Goal: Use online tool/utility: Utilize a website feature to perform a specific function

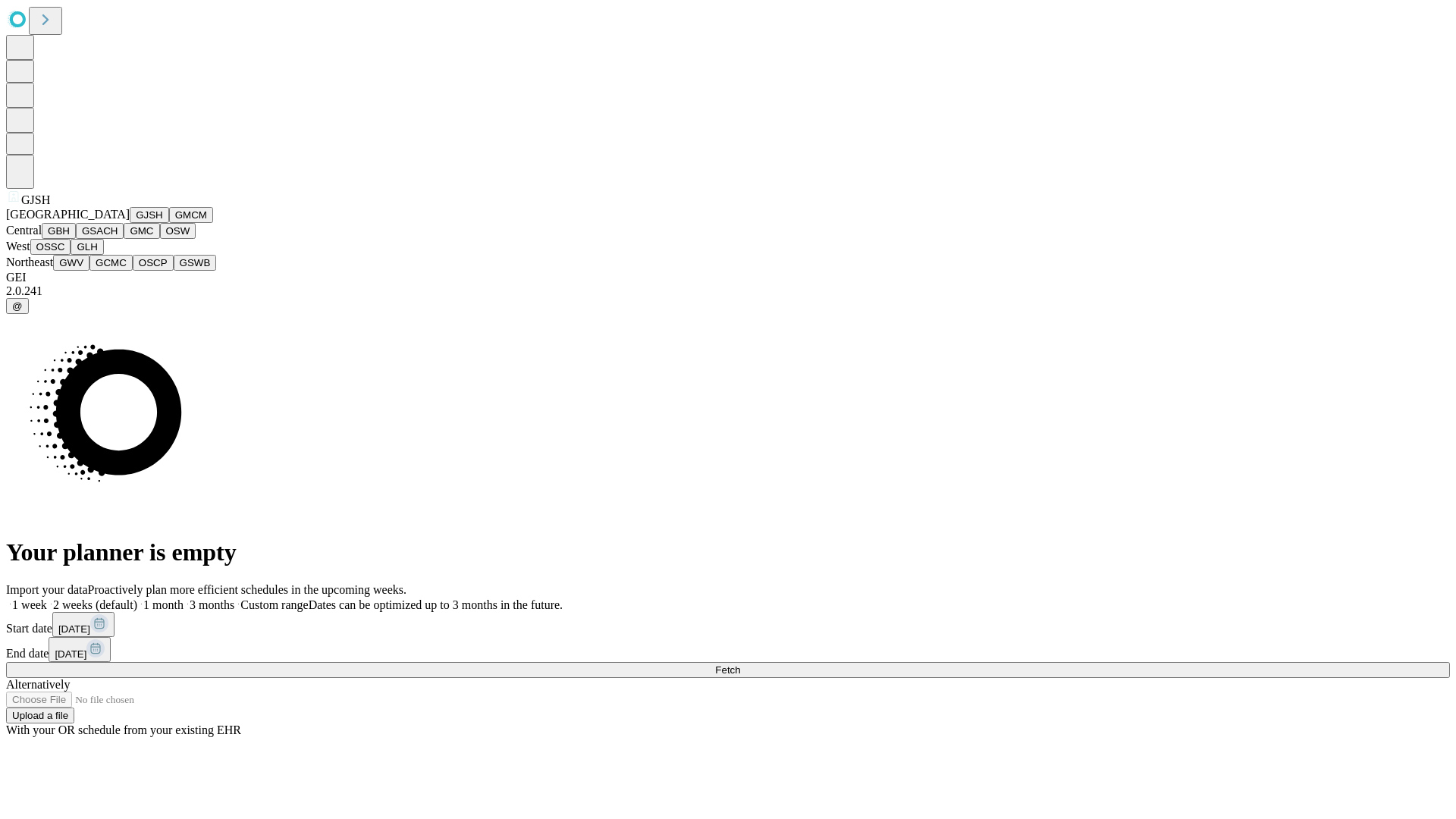
click at [130, 223] on button "GJSH" at bounding box center [149, 215] width 39 height 16
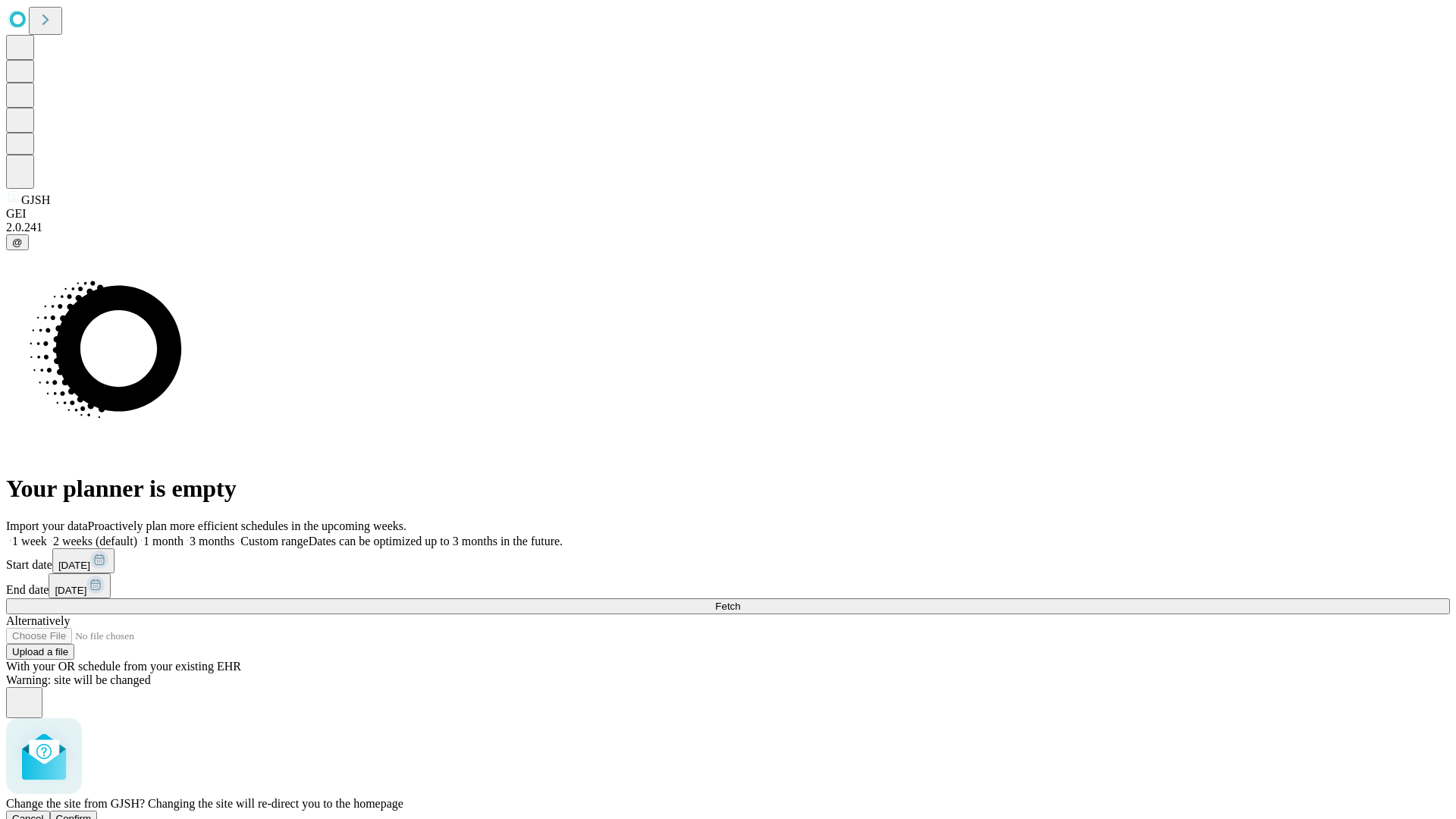
click at [92, 813] on span "Confirm" at bounding box center [74, 818] width 35 height 12
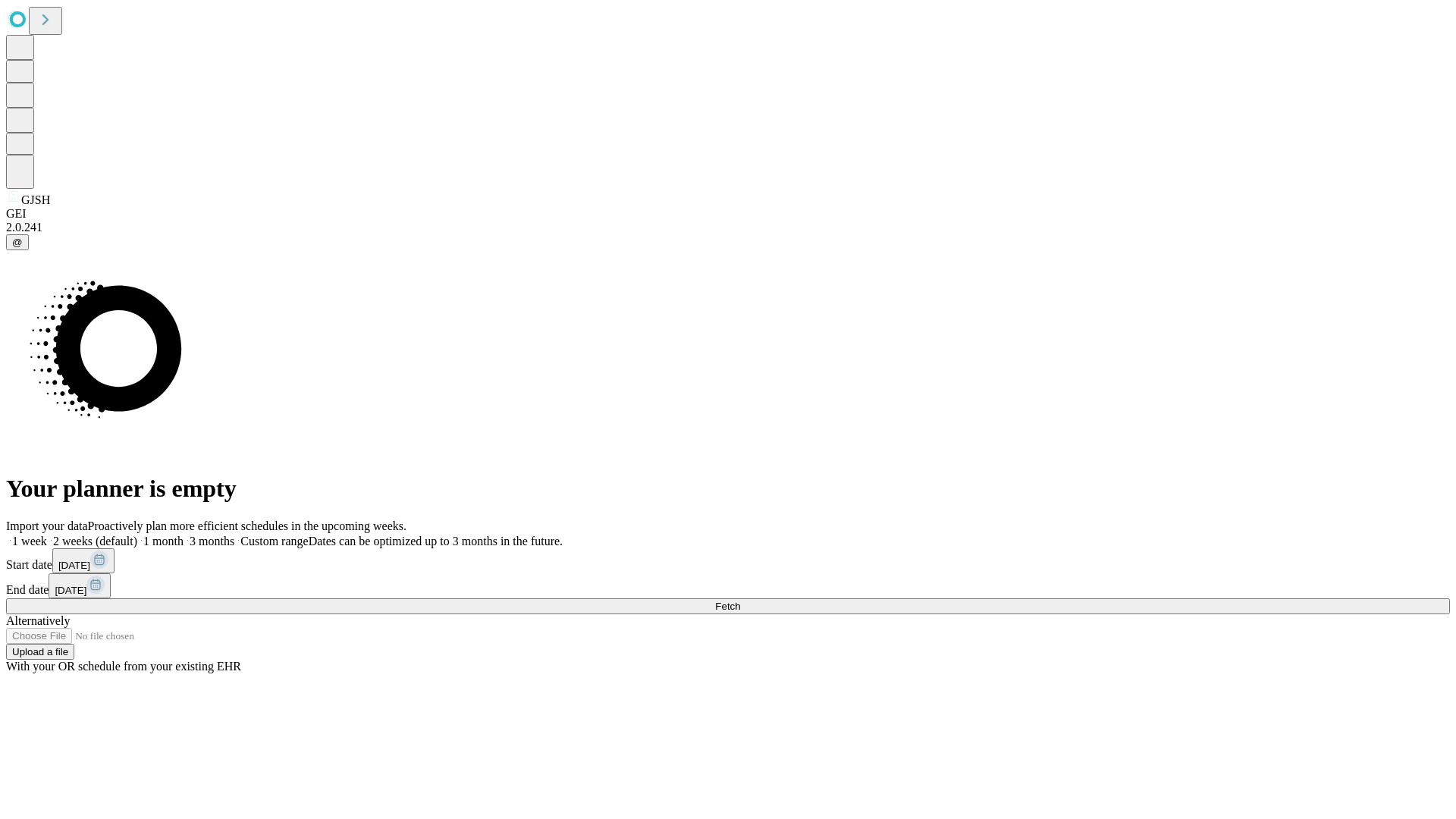
click at [47, 534] on label "1 week" at bounding box center [26, 541] width 41 height 13
click at [740, 601] on span "Fetch" at bounding box center [728, 606] width 25 height 12
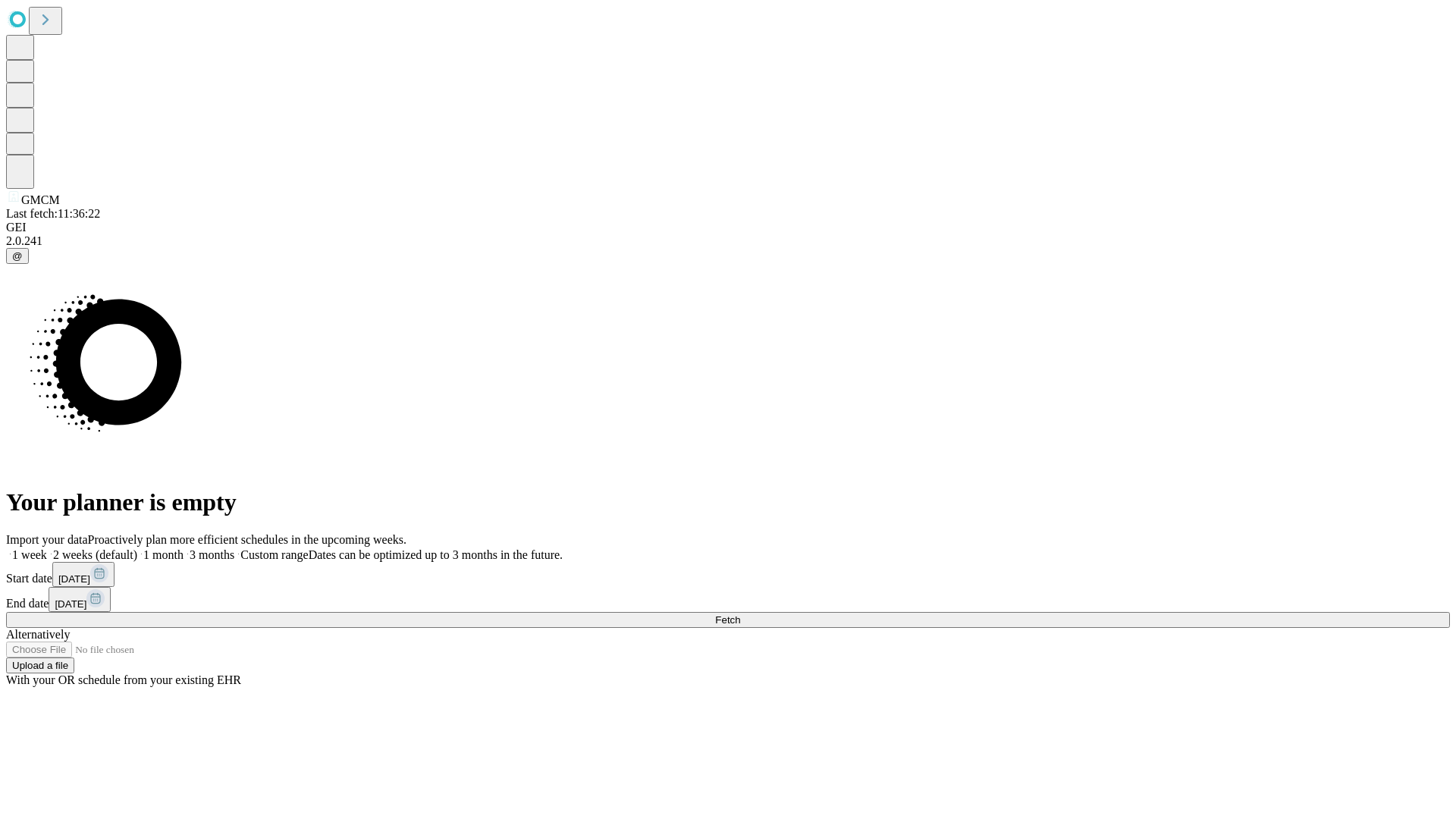
click at [47, 548] on label "1 week" at bounding box center [26, 554] width 41 height 13
click at [740, 614] on span "Fetch" at bounding box center [728, 619] width 25 height 12
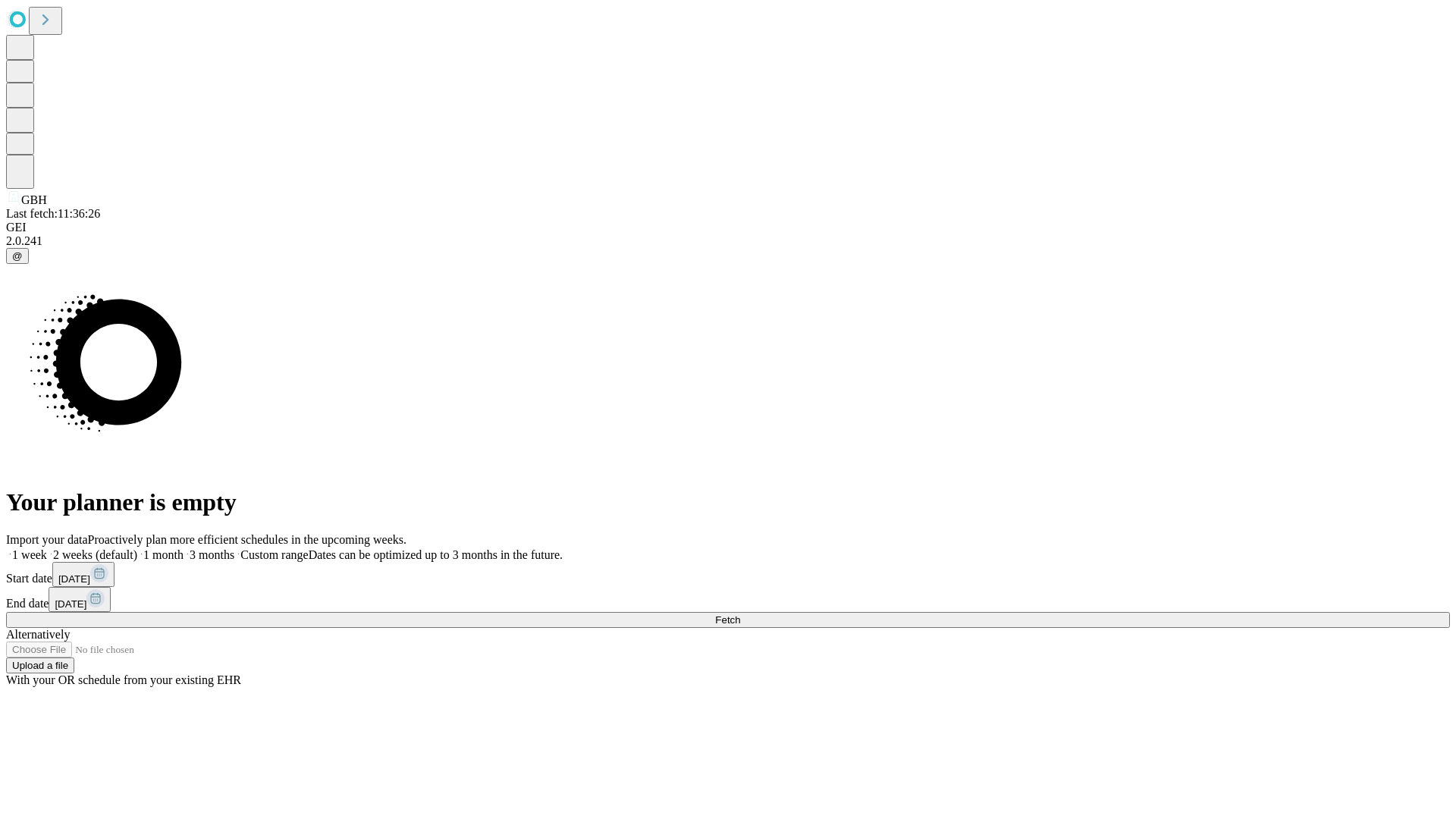
click at [47, 548] on label "1 week" at bounding box center [26, 554] width 41 height 13
click at [740, 614] on span "Fetch" at bounding box center [728, 619] width 25 height 12
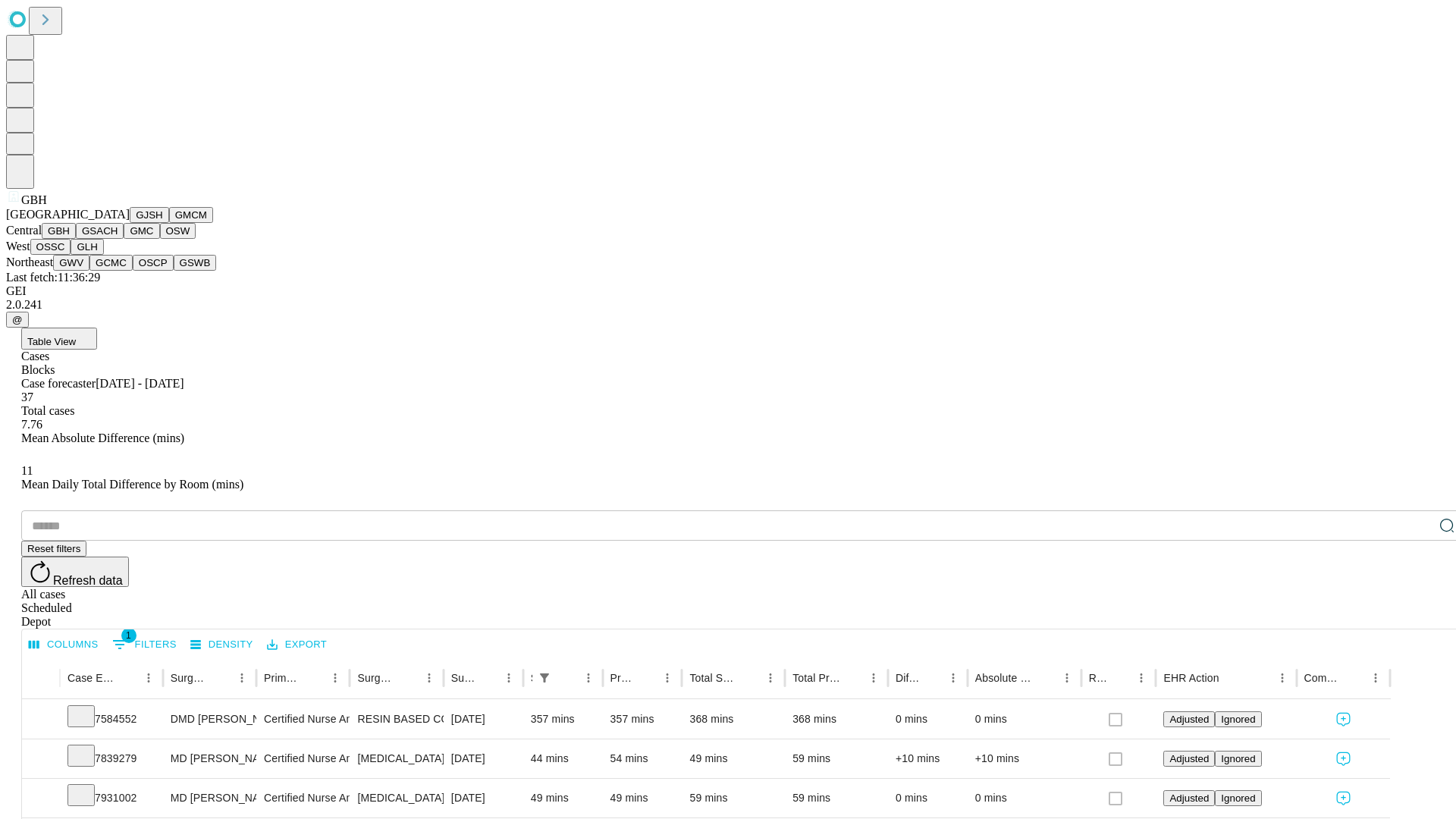
click at [118, 239] on button "GSACH" at bounding box center [100, 231] width 48 height 16
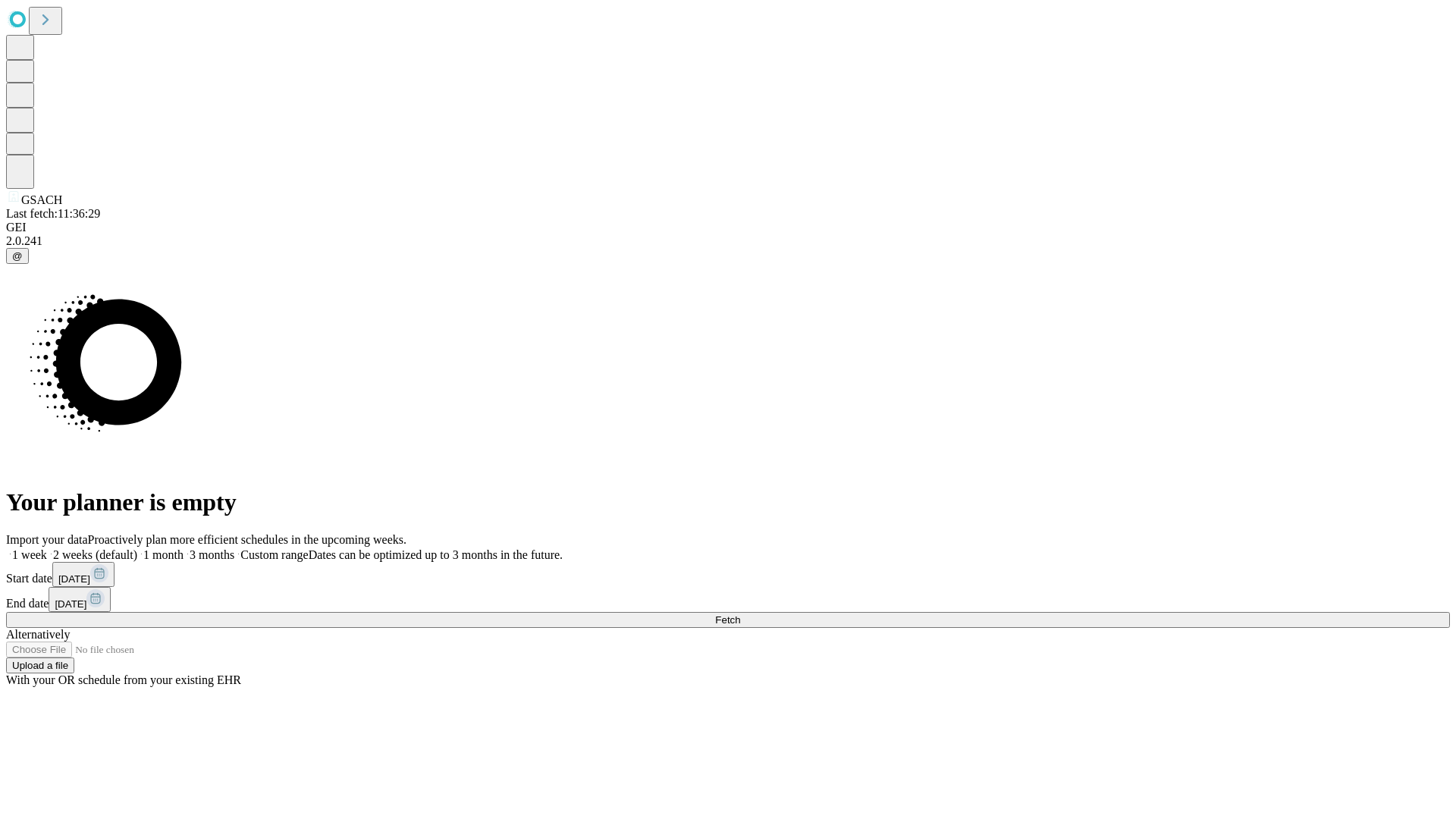
click at [47, 548] on label "1 week" at bounding box center [26, 554] width 41 height 13
click at [740, 614] on span "Fetch" at bounding box center [728, 619] width 25 height 12
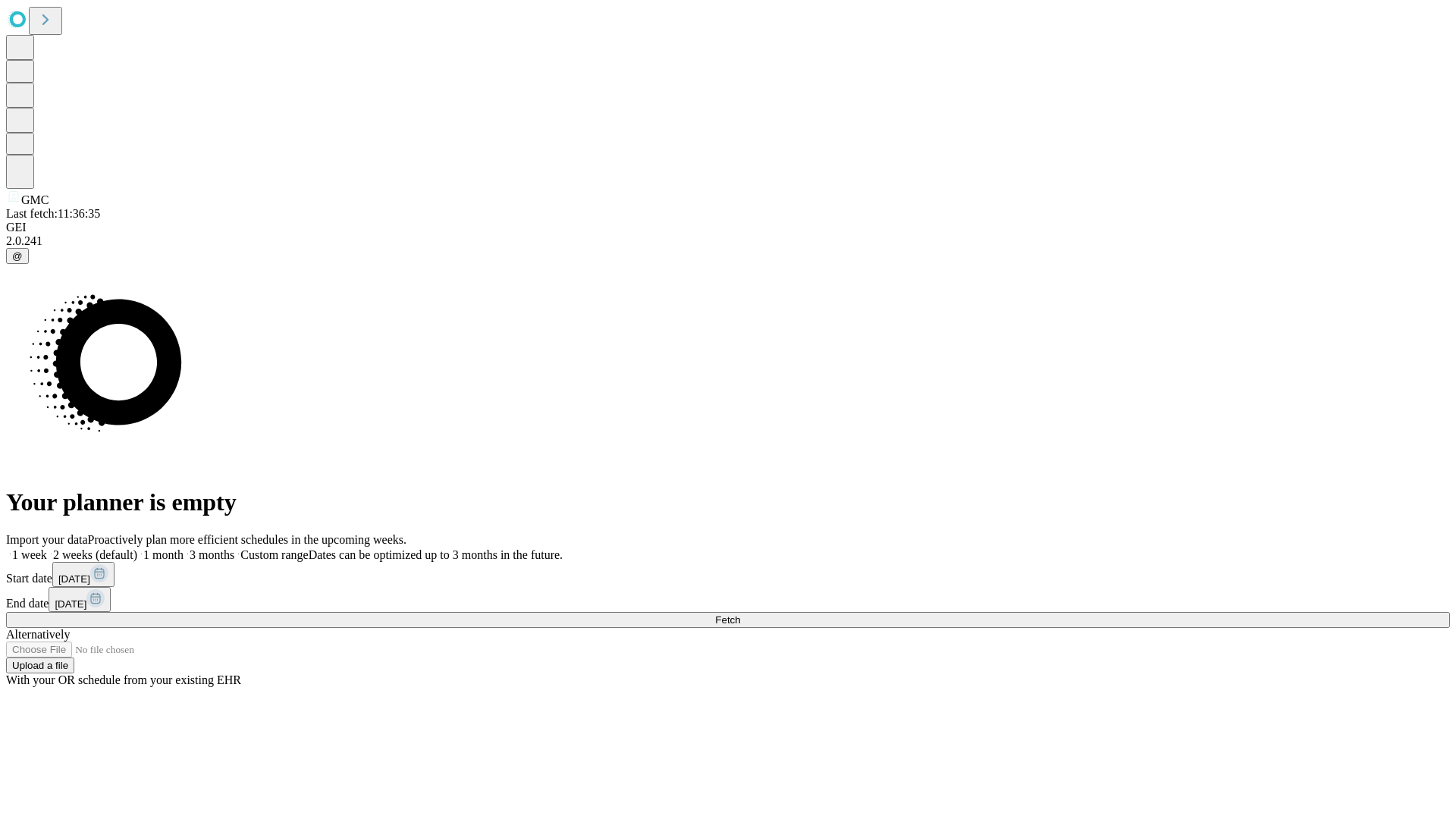
click at [740, 614] on span "Fetch" at bounding box center [728, 619] width 25 height 12
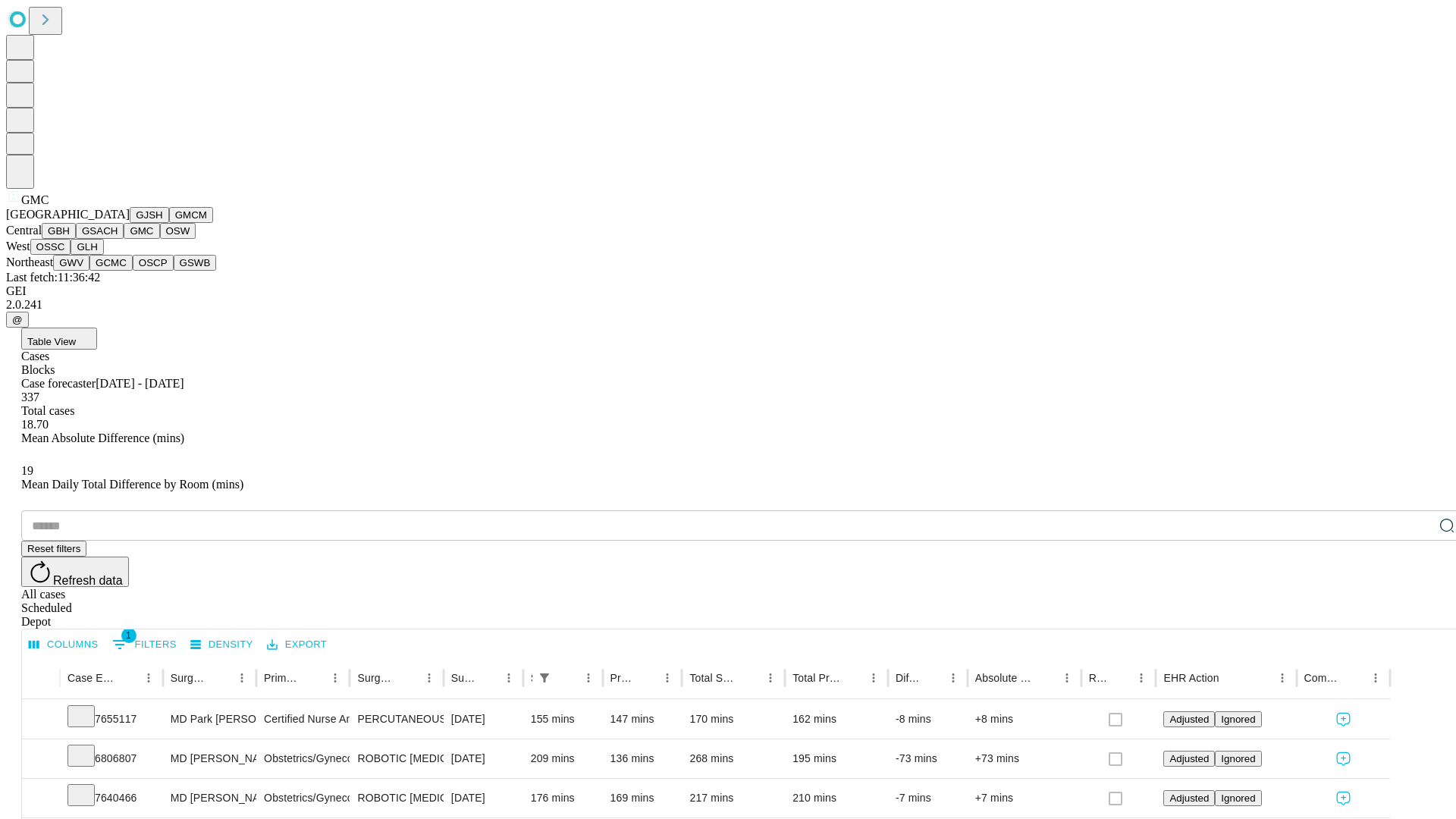
click at [160, 239] on button "OSW" at bounding box center [178, 231] width 36 height 16
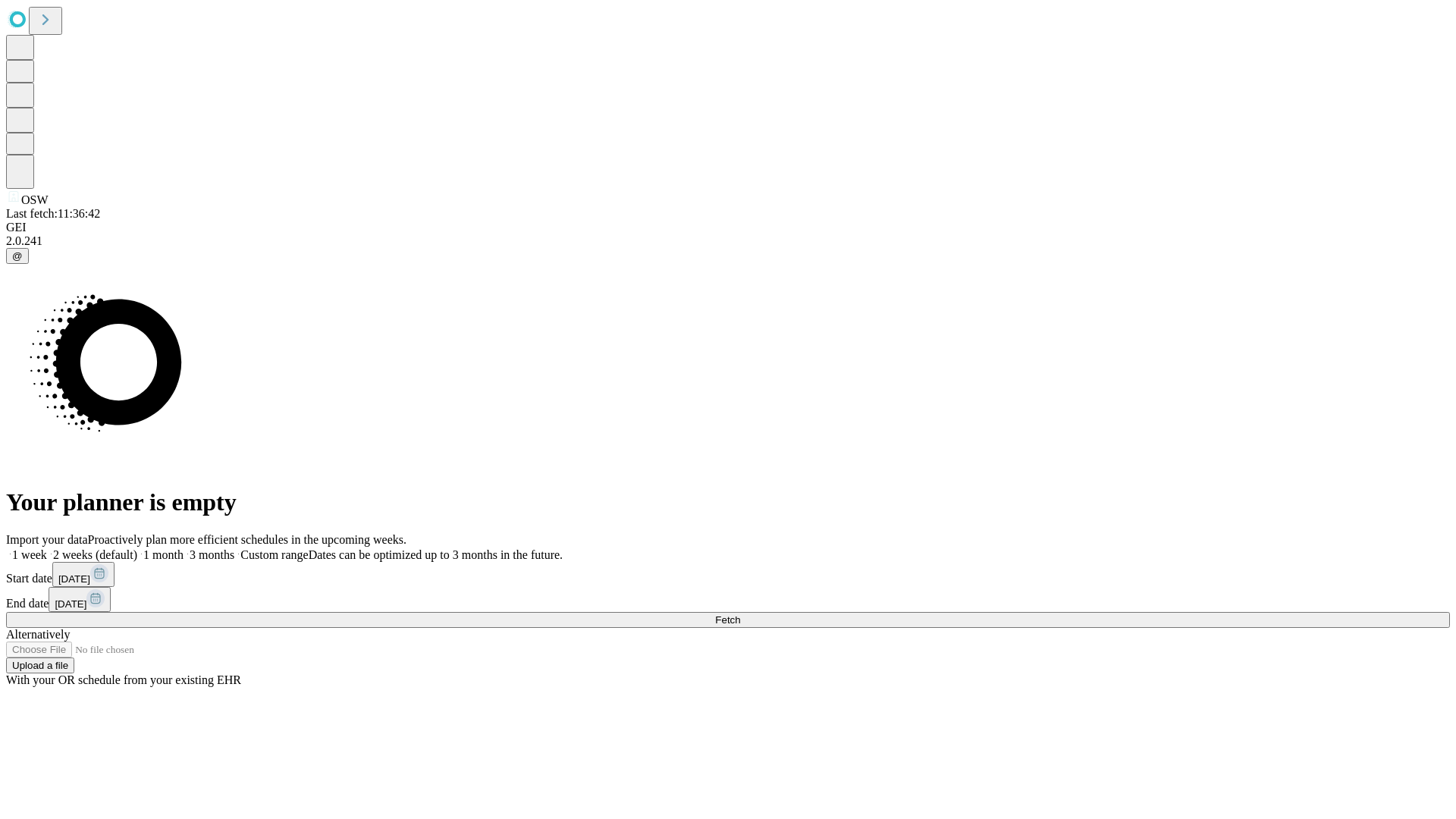
click at [740, 614] on span "Fetch" at bounding box center [728, 619] width 25 height 12
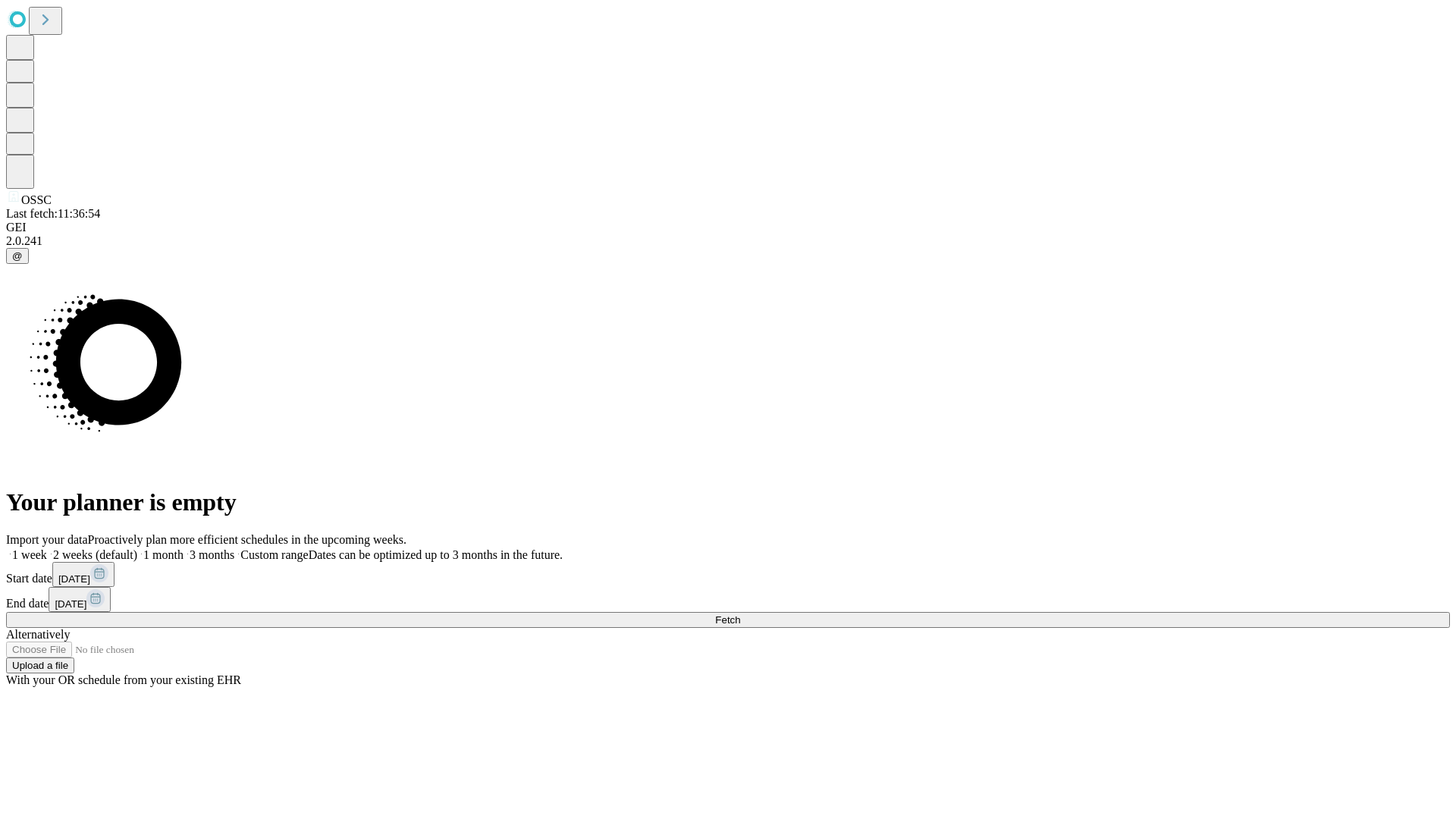
click at [740, 614] on span "Fetch" at bounding box center [728, 619] width 25 height 12
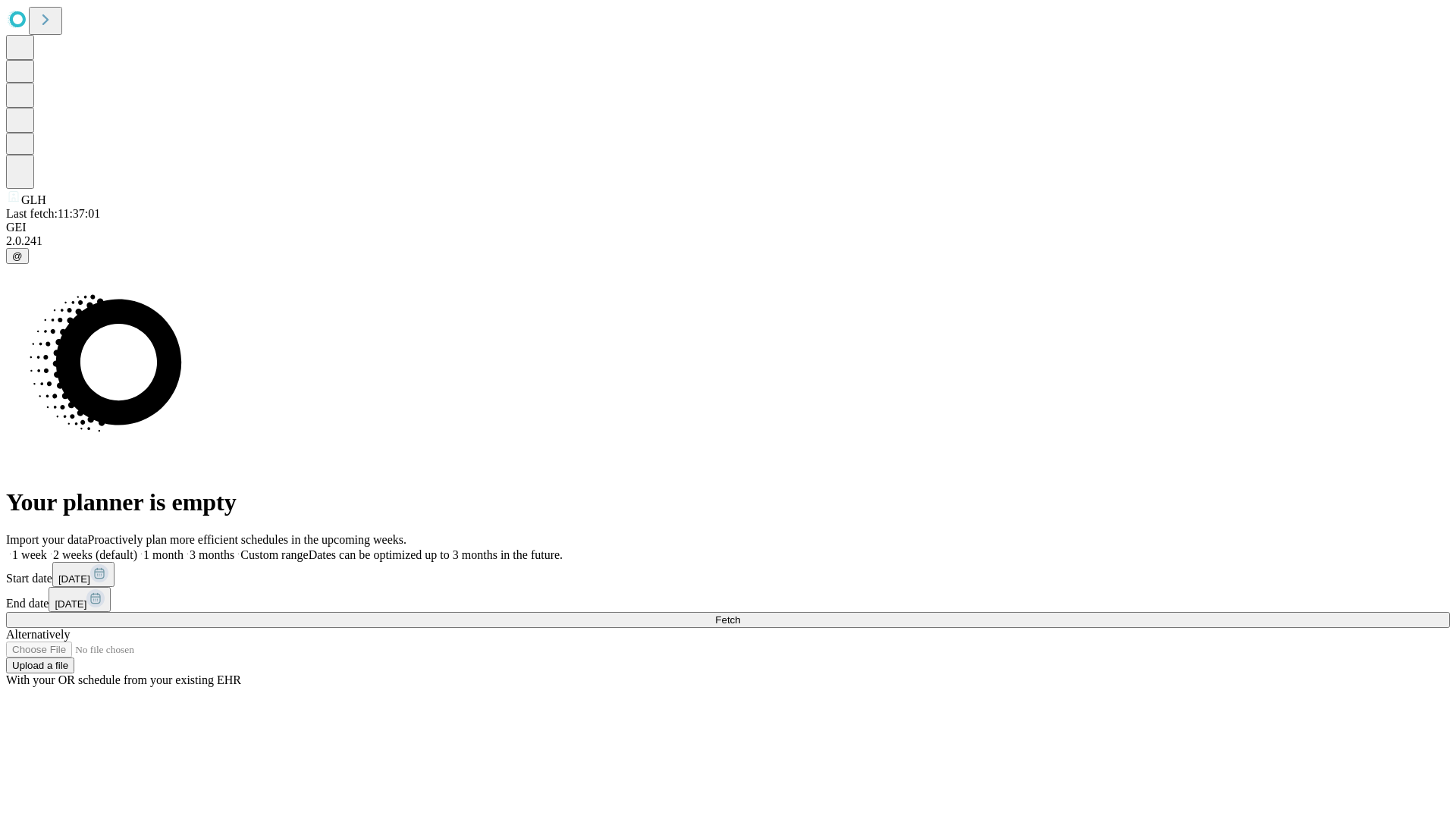
click at [740, 614] on span "Fetch" at bounding box center [728, 619] width 25 height 12
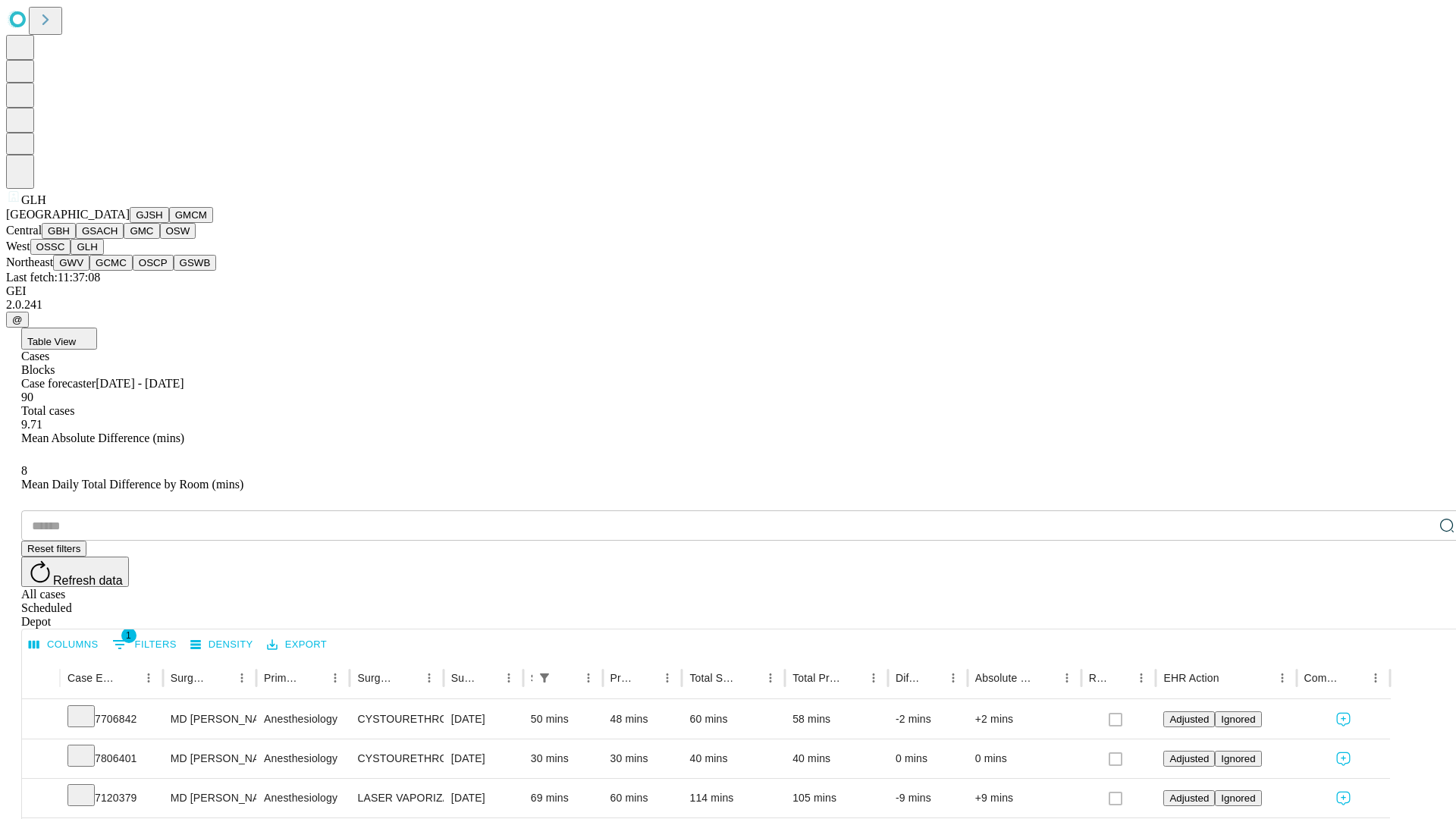
click at [89, 271] on button "GWV" at bounding box center [71, 262] width 36 height 16
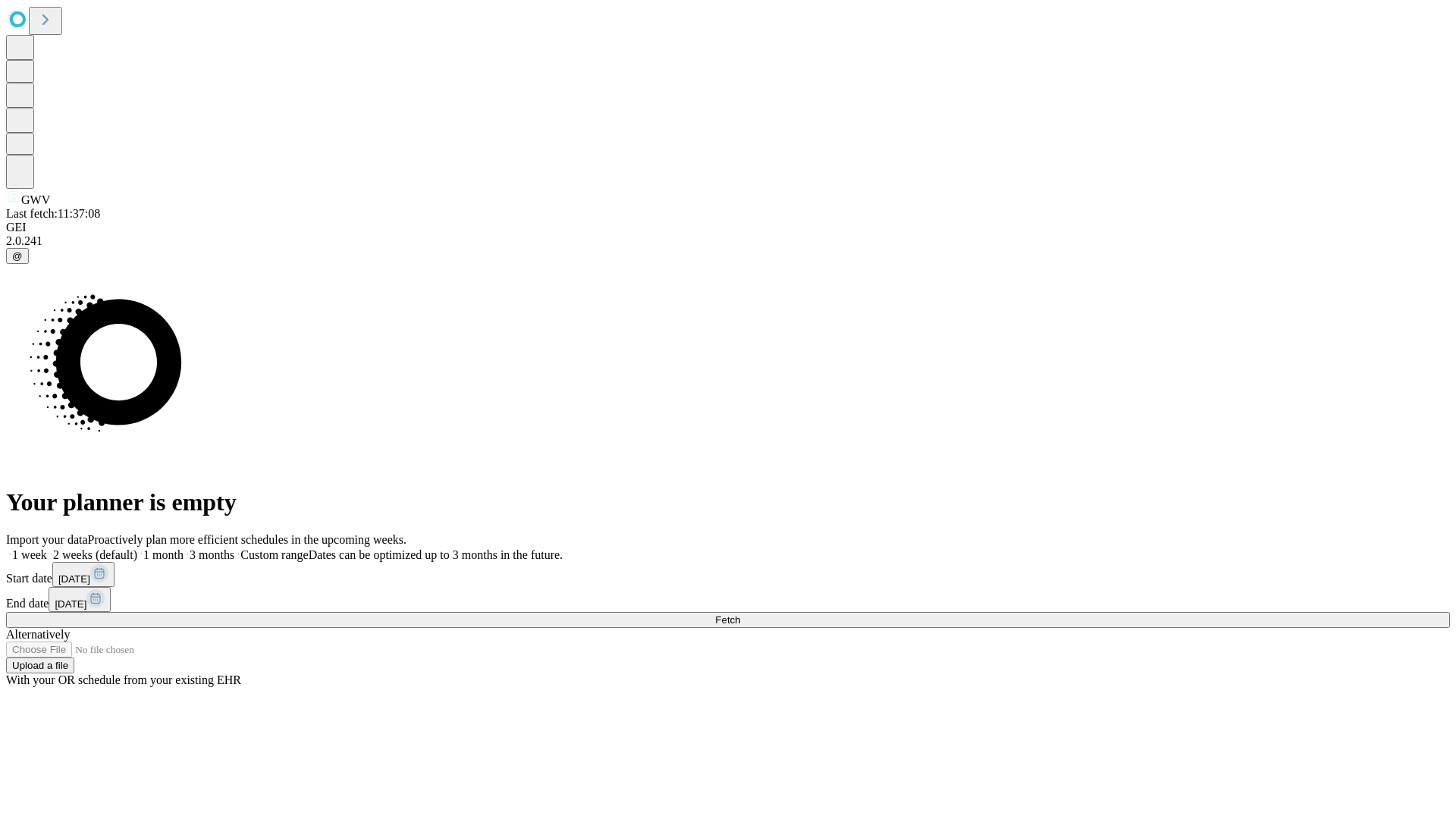
click at [47, 548] on label "1 week" at bounding box center [26, 554] width 41 height 13
click at [740, 614] on span "Fetch" at bounding box center [728, 619] width 25 height 12
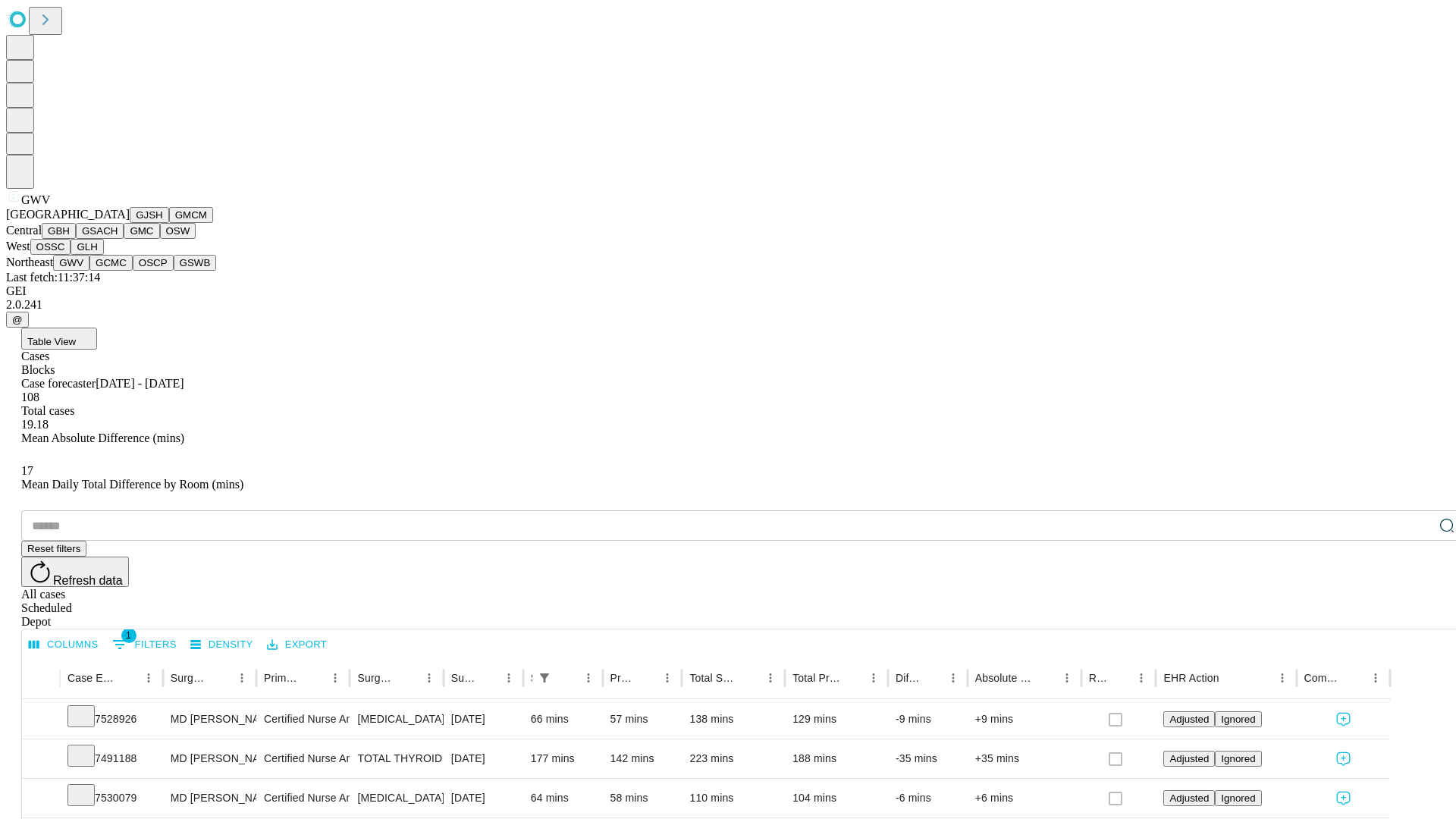
click at [118, 271] on button "GCMC" at bounding box center [111, 262] width 43 height 16
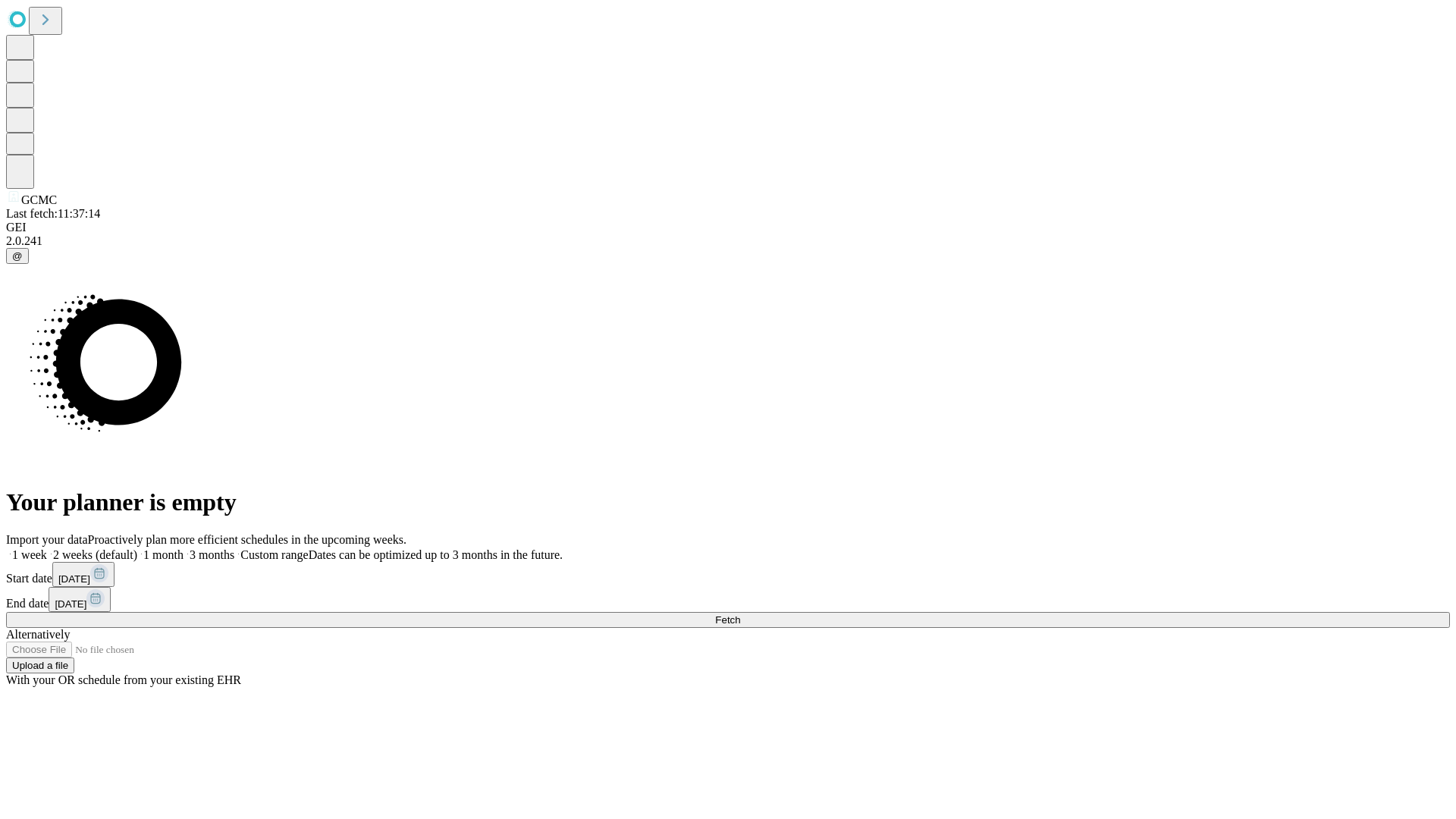
click at [47, 548] on label "1 week" at bounding box center [26, 554] width 41 height 13
click at [740, 614] on span "Fetch" at bounding box center [728, 619] width 25 height 12
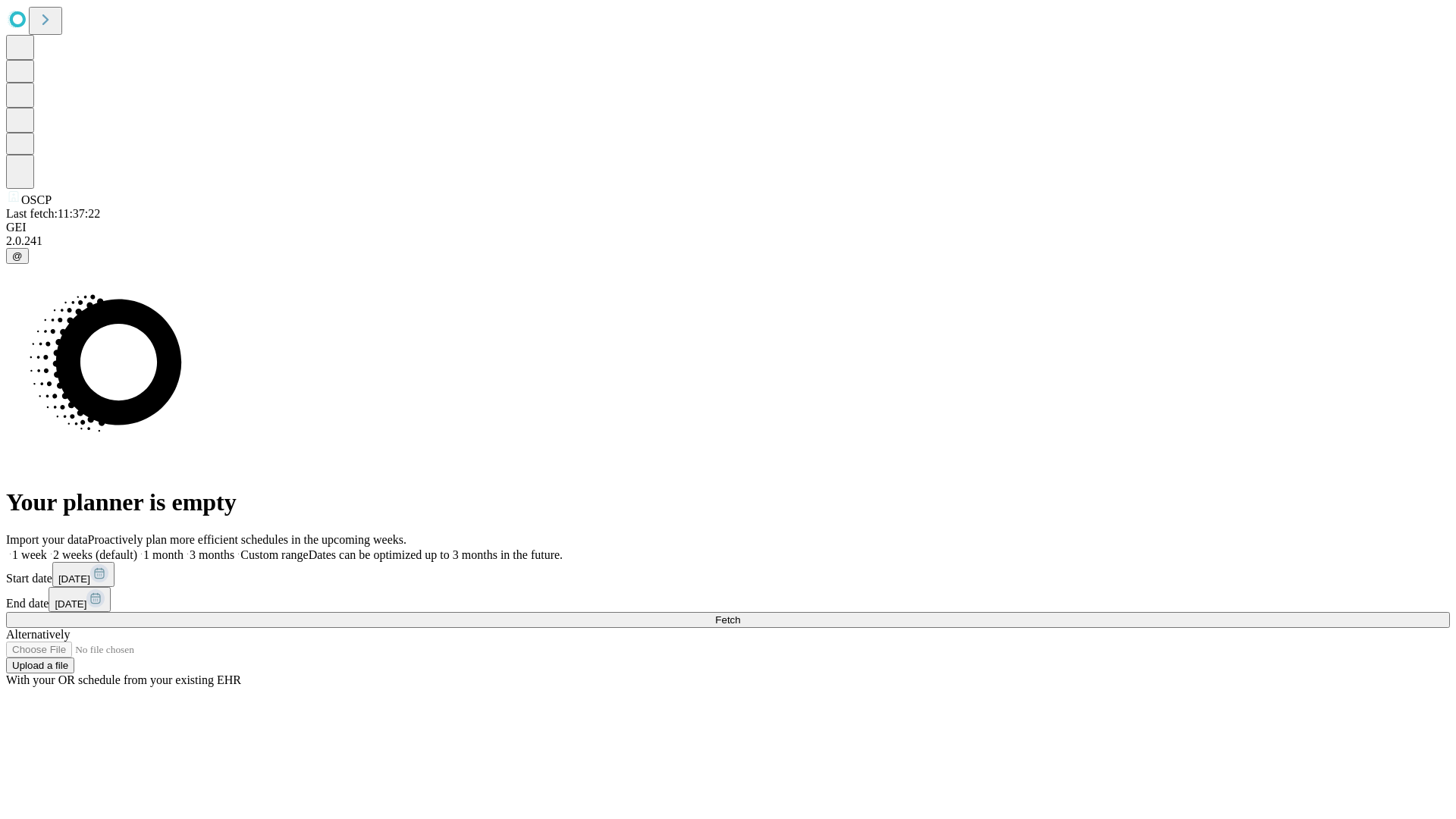
click at [47, 548] on label "1 week" at bounding box center [26, 554] width 41 height 13
click at [740, 614] on span "Fetch" at bounding box center [728, 619] width 25 height 12
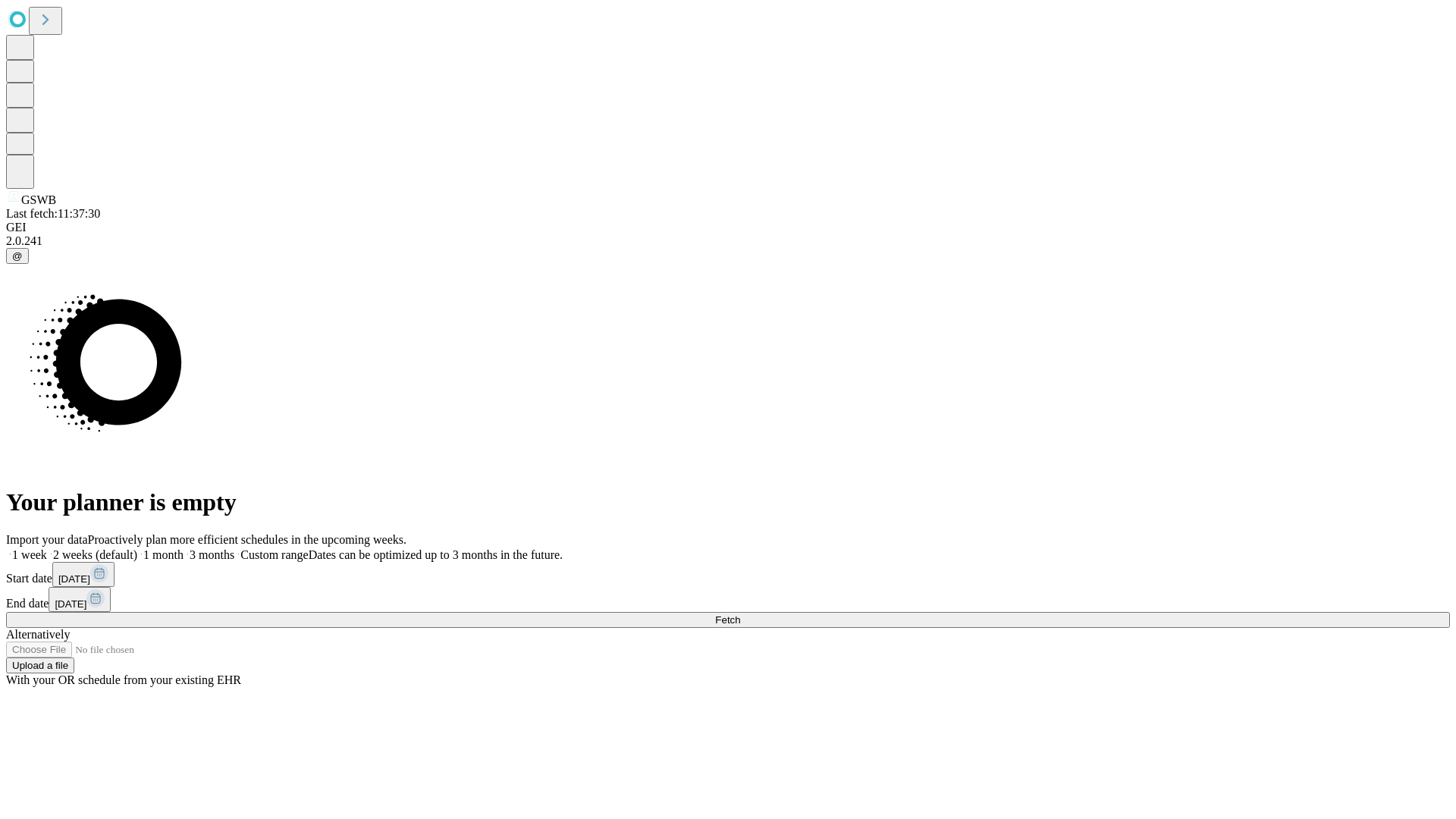
click at [47, 548] on label "1 week" at bounding box center [26, 554] width 41 height 13
click at [740, 614] on span "Fetch" at bounding box center [728, 619] width 25 height 12
